Goal: Task Accomplishment & Management: Manage account settings

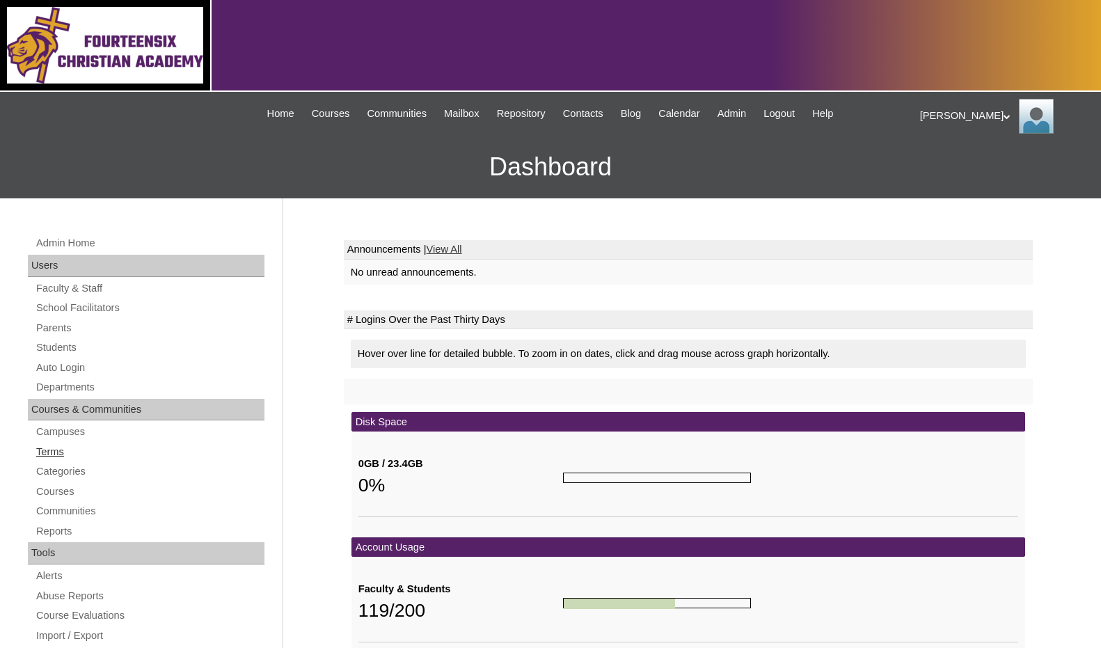
click at [68, 455] on link "Terms" at bounding box center [150, 451] width 230 height 17
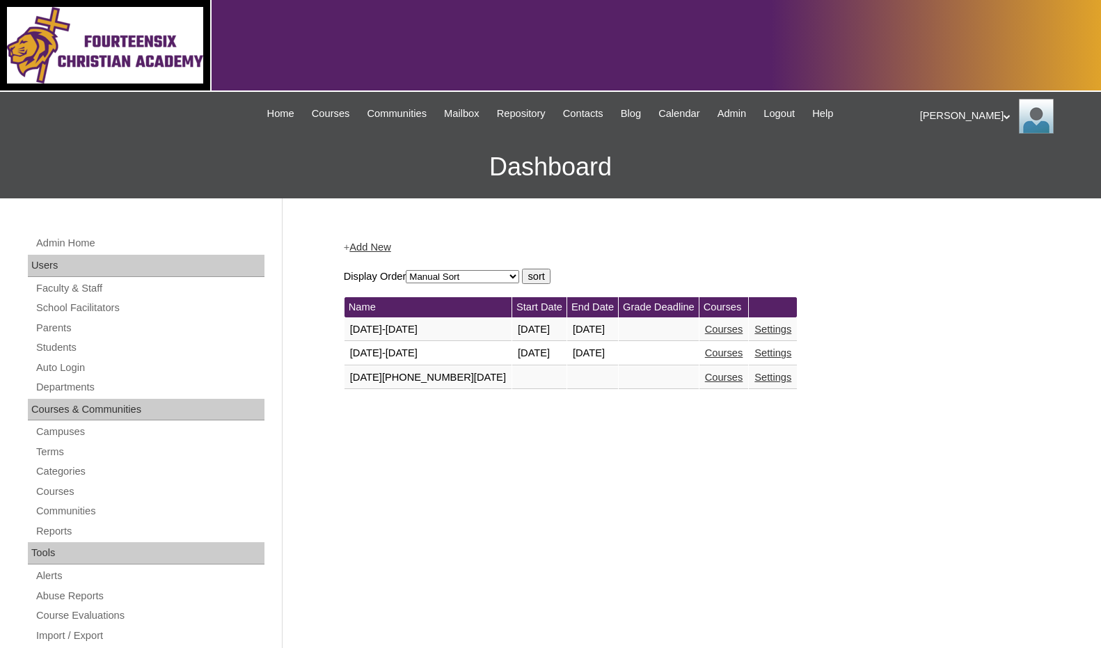
click at [705, 352] on link "Courses" at bounding box center [724, 352] width 38 height 11
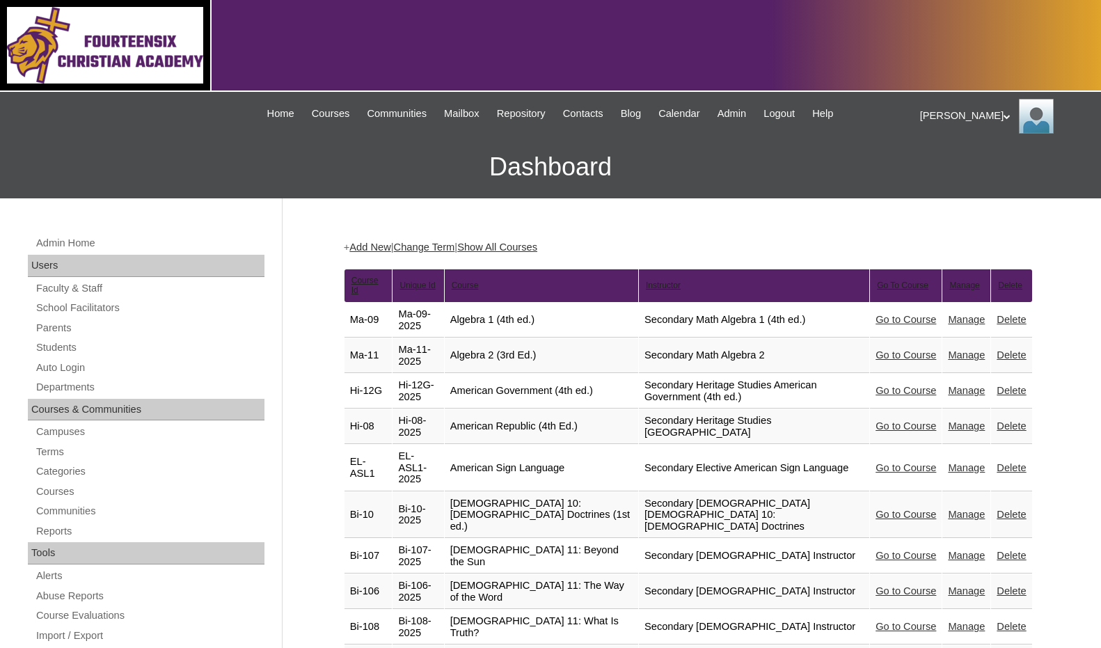
click at [948, 116] on div "[PERSON_NAME] My Profile My Settings Logout" at bounding box center [1003, 116] width 167 height 35
click at [959, 169] on span "Logout" at bounding box center [946, 169] width 28 height 10
